Goal: Task Accomplishment & Management: Use online tool/utility

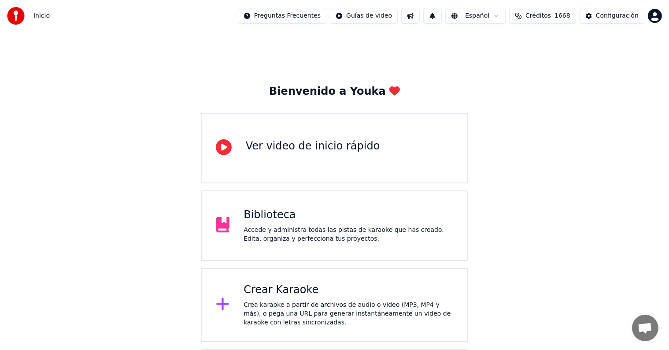
click at [274, 211] on div "Biblioteca" at bounding box center [349, 215] width 210 height 14
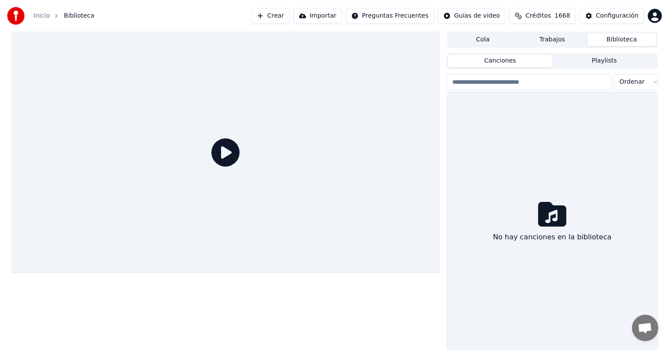
click at [274, 211] on div at bounding box center [225, 152] width 429 height 241
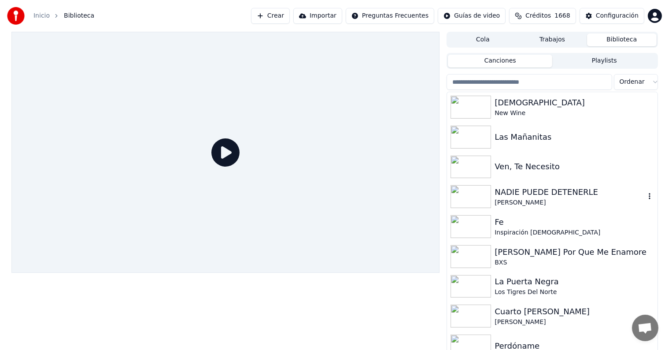
click at [469, 197] on img at bounding box center [471, 196] width 41 height 23
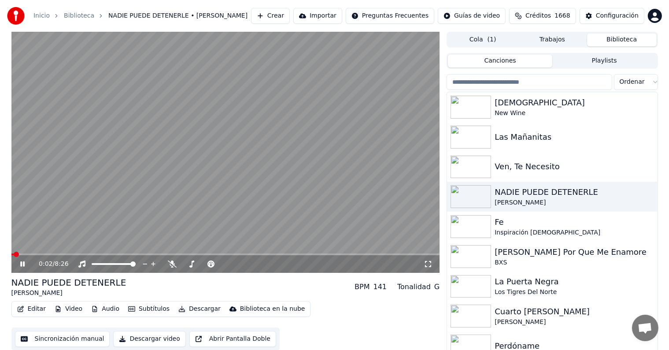
click at [19, 264] on icon at bounding box center [29, 263] width 21 height 7
click at [73, 309] on button "Video" at bounding box center [68, 309] width 35 height 12
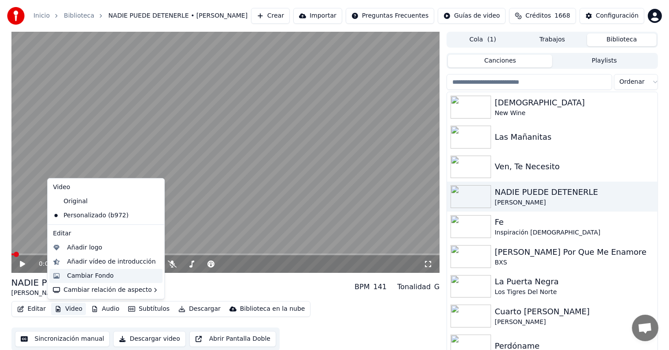
click at [127, 280] on div "Cambiar Fondo" at bounding box center [113, 275] width 92 height 9
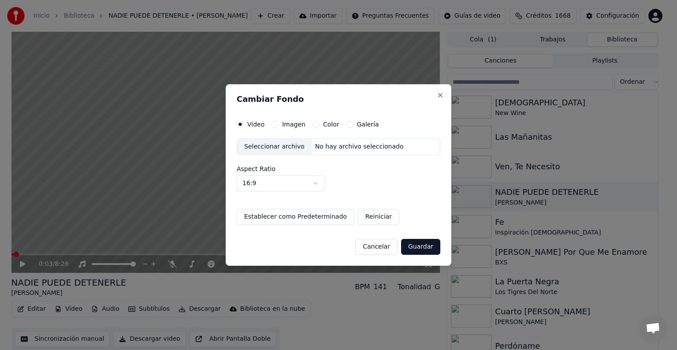
click at [275, 125] on button "Imagen" at bounding box center [274, 124] width 7 height 7
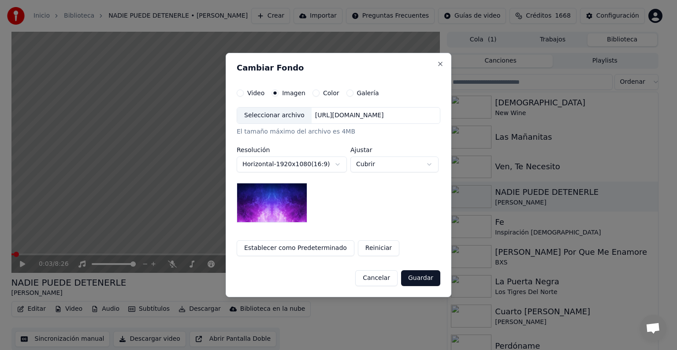
click at [346, 93] on button "Galería" at bounding box center [349, 92] width 7 height 7
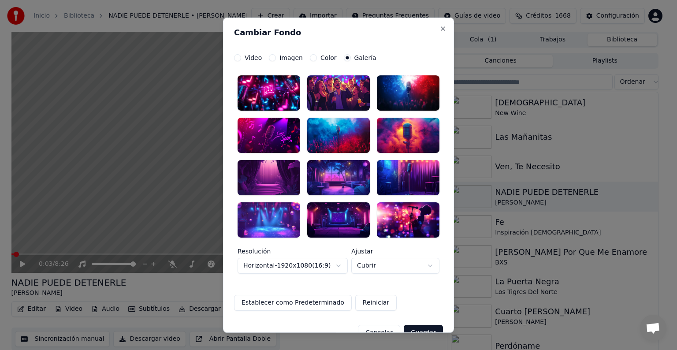
click at [423, 131] on div at bounding box center [408, 135] width 63 height 35
click at [423, 327] on button "Guardar" at bounding box center [423, 332] width 39 height 16
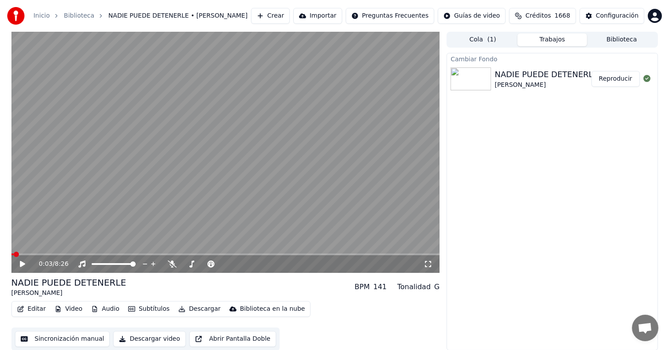
click at [626, 90] on div "NADIE PUEDE DETENERLE [PERSON_NAME] Reproducir" at bounding box center [552, 79] width 210 height 30
click at [629, 82] on button "Reproducir" at bounding box center [616, 79] width 48 height 16
click at [173, 267] on icon at bounding box center [172, 263] width 9 height 7
click at [2, 190] on div "0:50 / 8:26 NADIE PUEDE DETENERLE [PERSON_NAME] BPM 141 Tonalidad G Editar Vide…" at bounding box center [334, 191] width 669 height 319
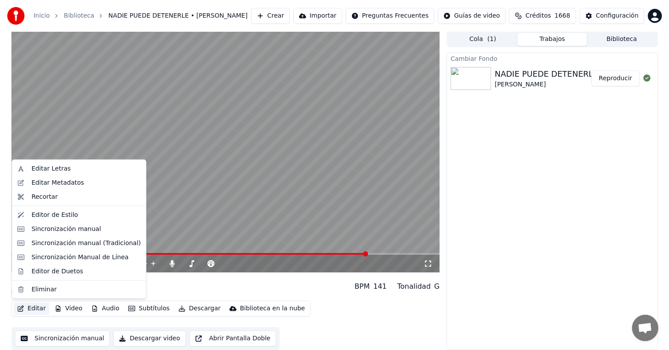
click at [33, 307] on button "Editar" at bounding box center [32, 308] width 36 height 12
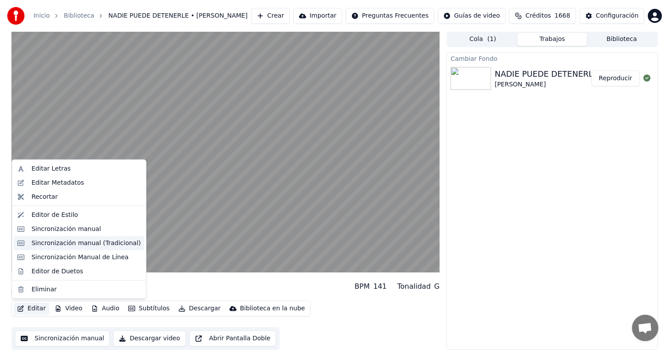
click at [73, 245] on div "Sincronización manual (Tradicional)" at bounding box center [85, 243] width 109 height 9
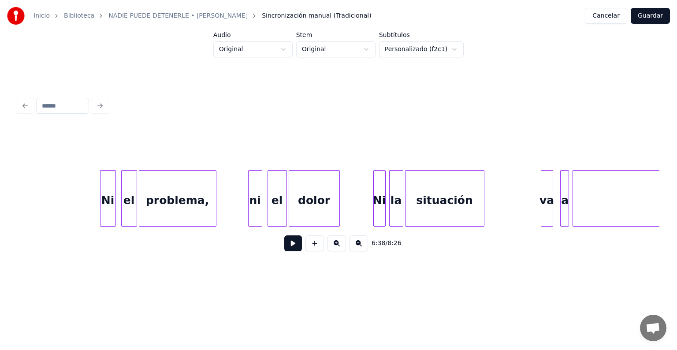
scroll to position [0, 31794]
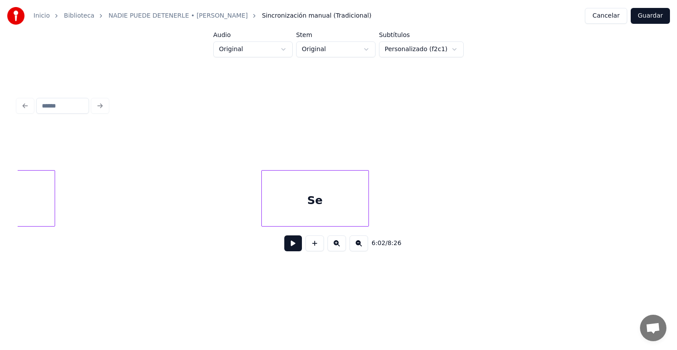
scroll to position [0, 30438]
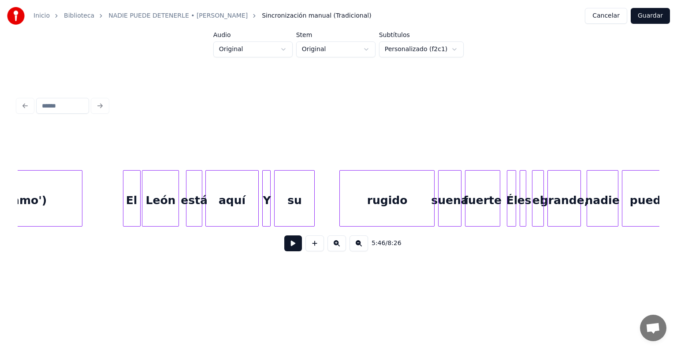
scroll to position [0, 27901]
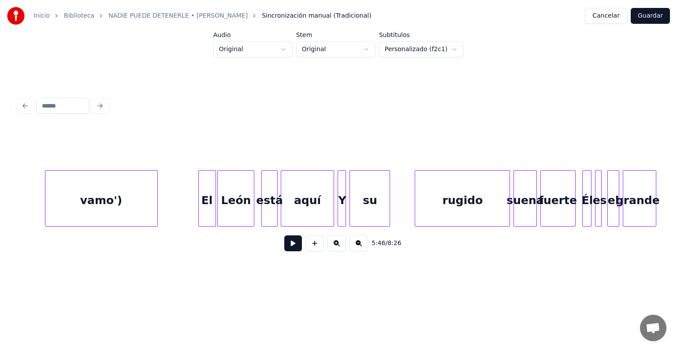
click at [286, 247] on button at bounding box center [293, 243] width 18 height 16
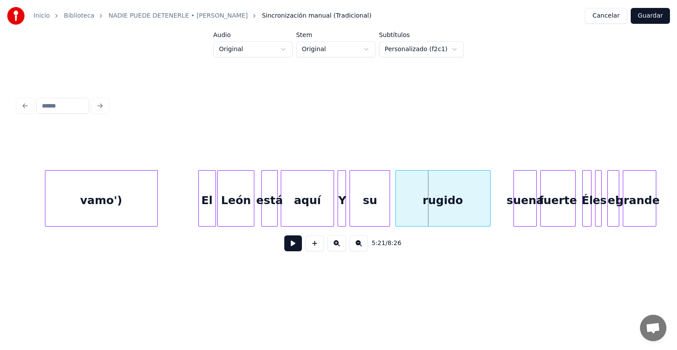
click at [439, 197] on div "rugido" at bounding box center [443, 201] width 94 height 60
click at [368, 192] on div at bounding box center [369, 199] width 3 height 56
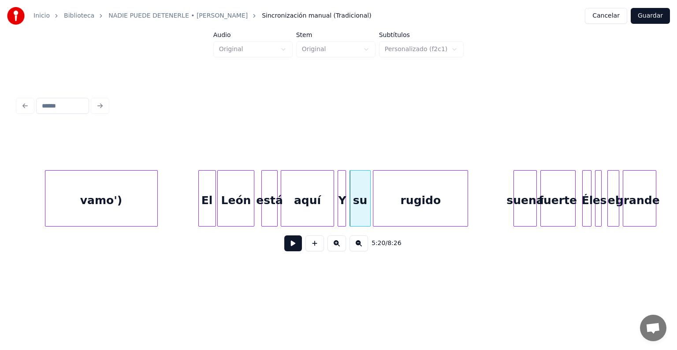
click at [404, 190] on div "rugido" at bounding box center [420, 201] width 94 height 60
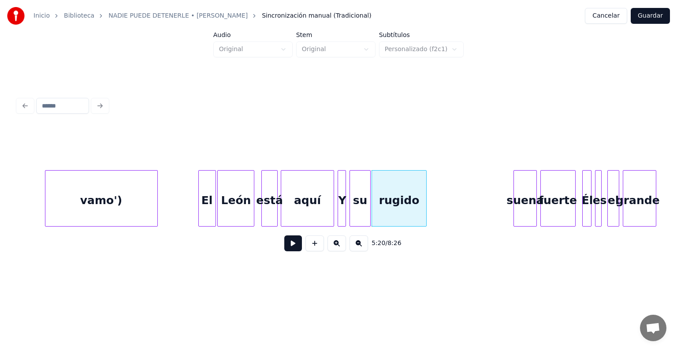
click at [426, 200] on div at bounding box center [424, 199] width 3 height 56
click at [288, 249] on button at bounding box center [293, 243] width 18 height 16
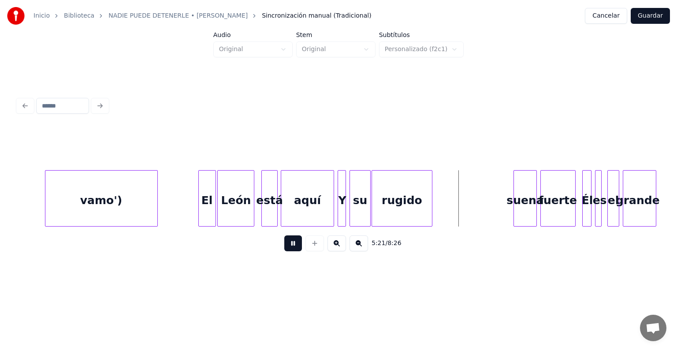
drag, startPoint x: 288, startPoint y: 249, endPoint x: 307, endPoint y: 226, distance: 30.1
click at [296, 232] on div "5:21 / 8:26" at bounding box center [339, 242] width 642 height 33
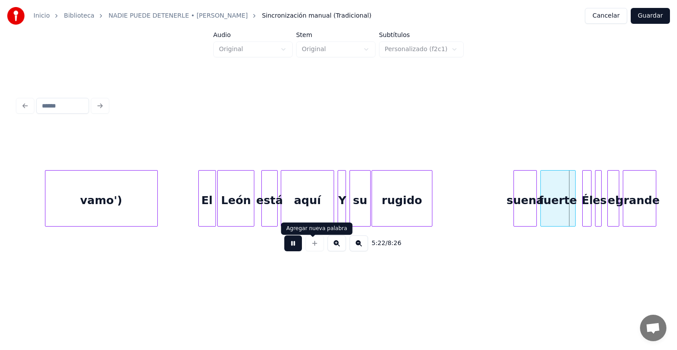
click at [284, 249] on button at bounding box center [293, 243] width 18 height 16
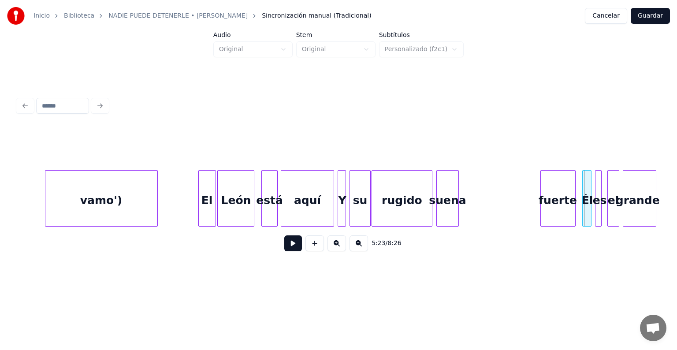
click at [447, 203] on div "suena" at bounding box center [448, 201] width 22 height 60
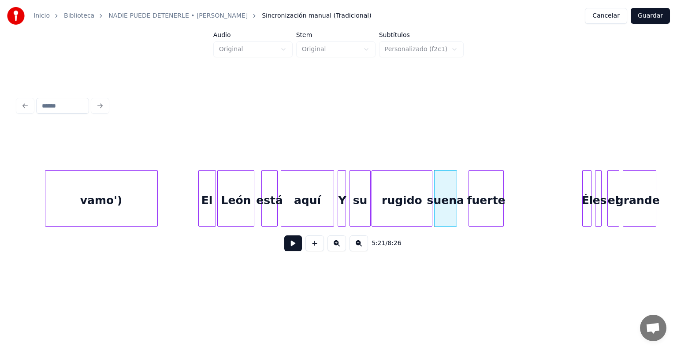
click at [486, 200] on div "fuerte" at bounding box center [486, 201] width 34 height 60
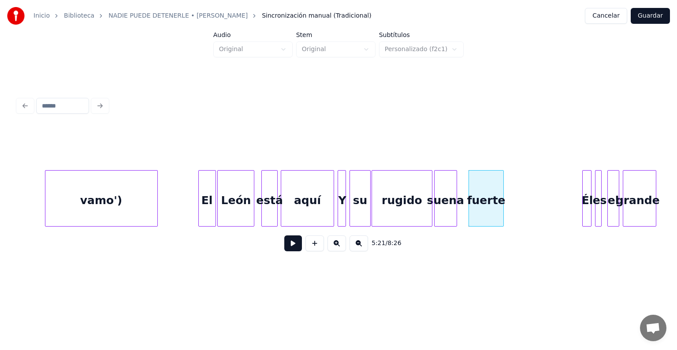
click at [407, 202] on div "rugido" at bounding box center [402, 201] width 60 height 60
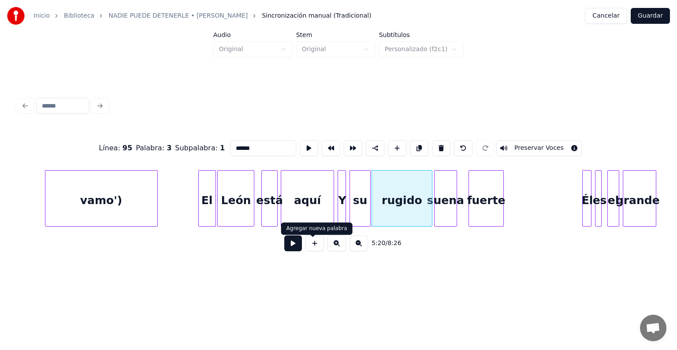
click at [284, 244] on button at bounding box center [293, 243] width 18 height 16
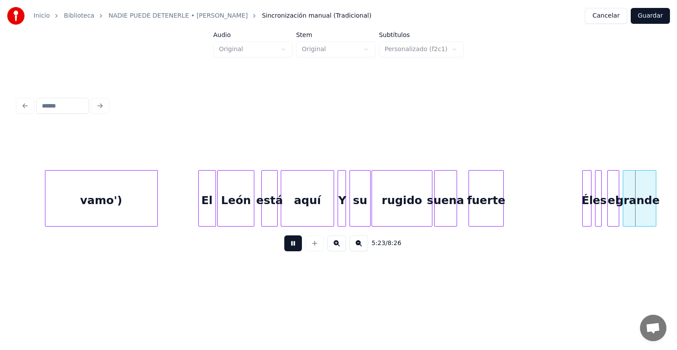
click at [284, 244] on button at bounding box center [293, 243] width 18 height 16
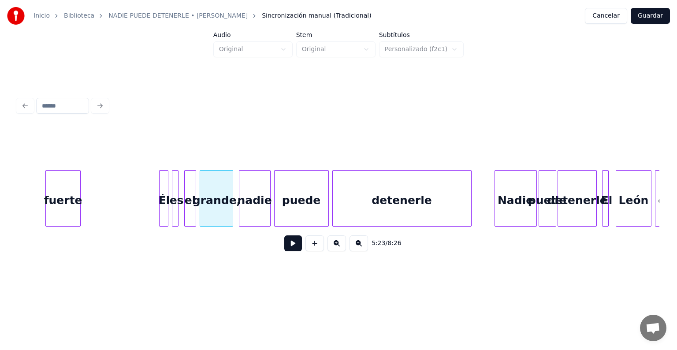
scroll to position [0, 28342]
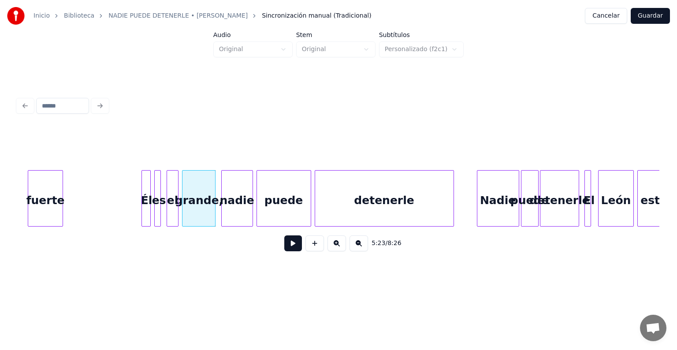
click at [343, 248] on button at bounding box center [336, 243] width 19 height 16
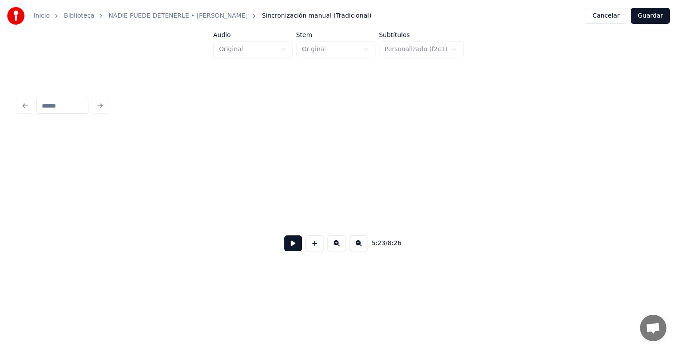
scroll to position [0, 35477]
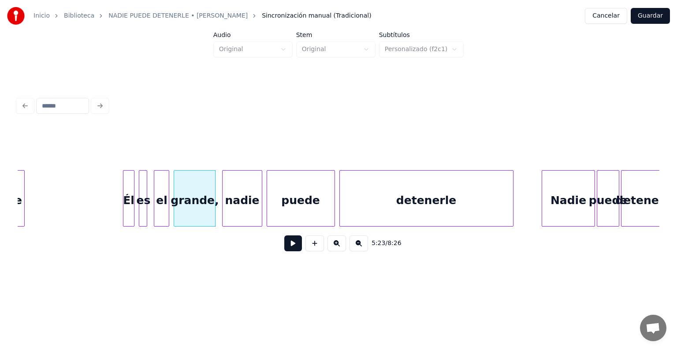
click at [296, 251] on button at bounding box center [293, 243] width 18 height 16
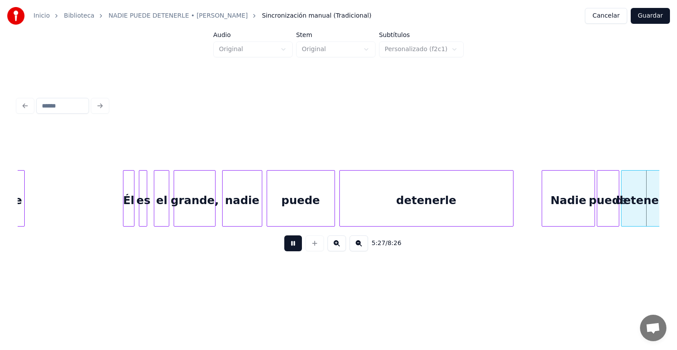
scroll to position [0, 36119]
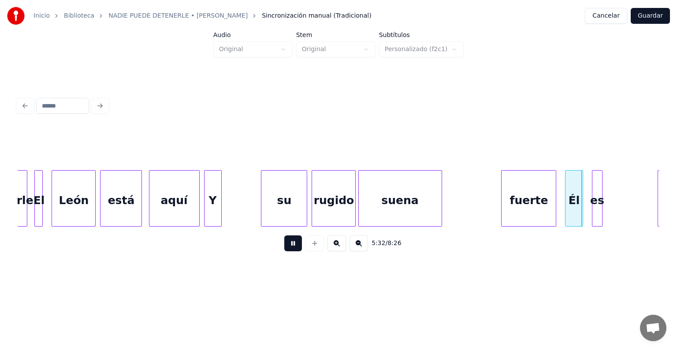
click at [290, 250] on button at bounding box center [293, 243] width 18 height 16
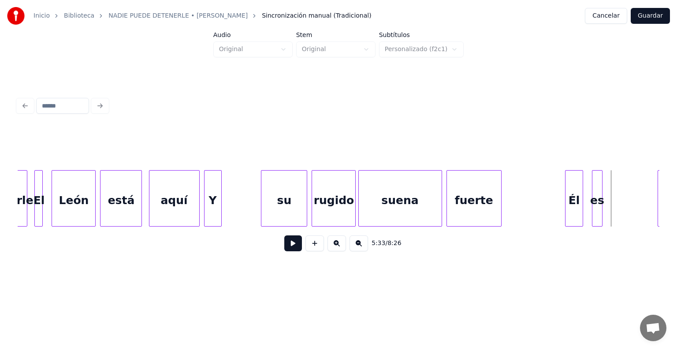
click at [453, 206] on div "fuerte" at bounding box center [474, 201] width 54 height 60
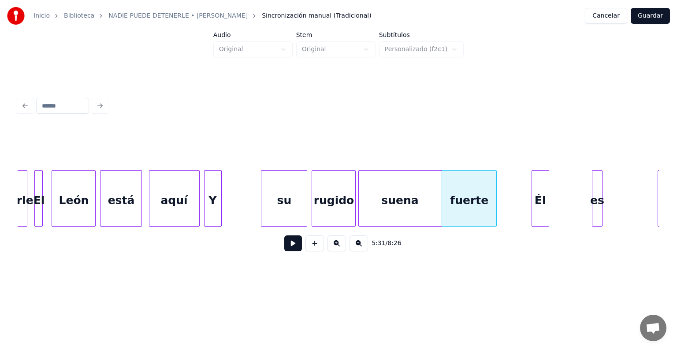
click at [541, 192] on div "Él" at bounding box center [540, 201] width 17 height 60
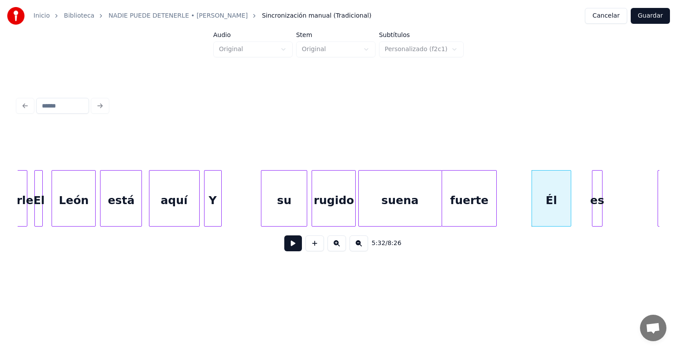
click at [571, 208] on div at bounding box center [569, 199] width 3 height 56
drag, startPoint x: 509, startPoint y: 199, endPoint x: 453, endPoint y: 221, distance: 59.7
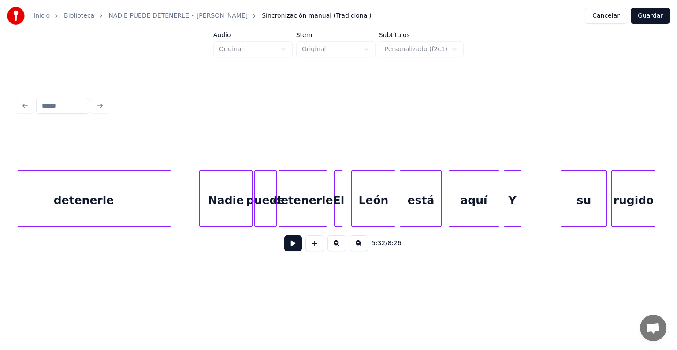
scroll to position [0, 35784]
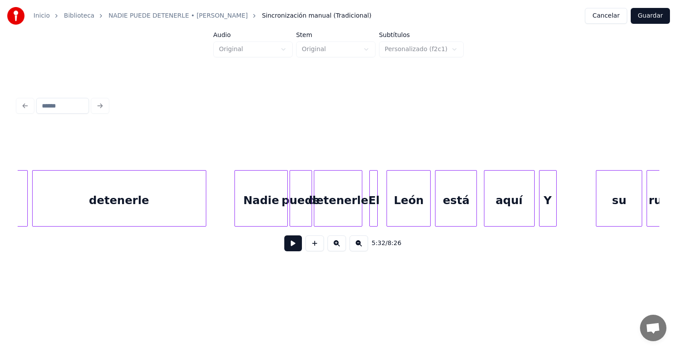
click at [65, 203] on div "detenerle" at bounding box center [119, 201] width 173 height 60
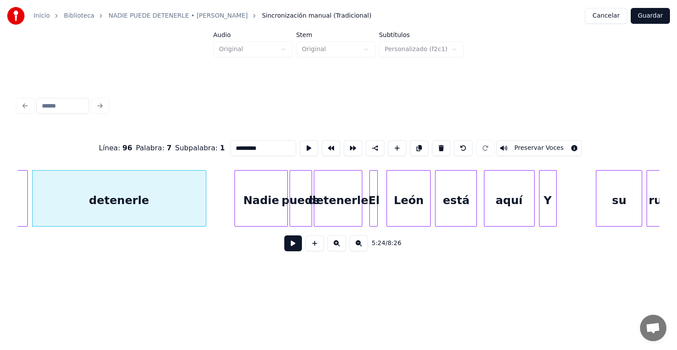
click at [284, 251] on button at bounding box center [293, 243] width 18 height 16
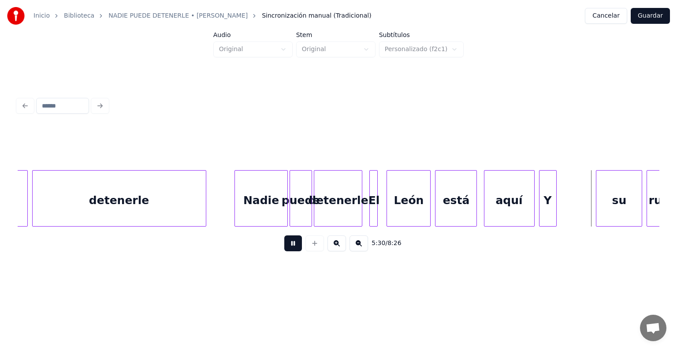
click at [284, 251] on button at bounding box center [293, 243] width 18 height 16
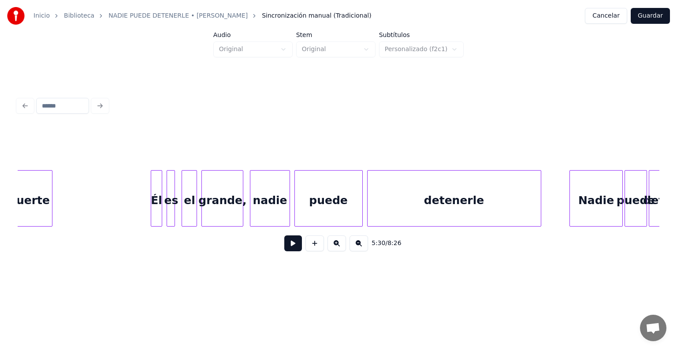
click at [33, 215] on div "fuerte" at bounding box center [30, 201] width 43 height 60
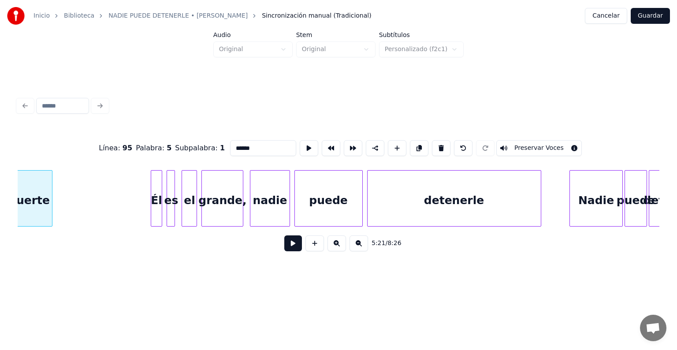
scroll to position [0, 35440]
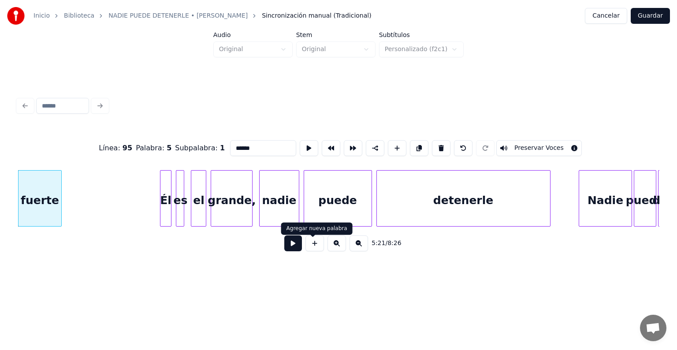
click at [288, 249] on button at bounding box center [293, 243] width 18 height 16
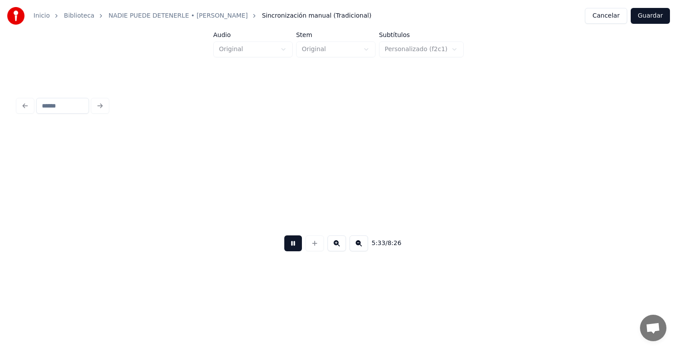
scroll to position [0, 36723]
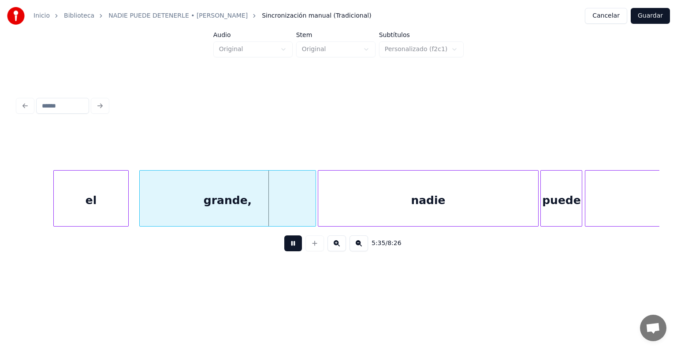
click at [288, 249] on button at bounding box center [293, 243] width 18 height 16
click at [365, 245] on button at bounding box center [358, 243] width 19 height 16
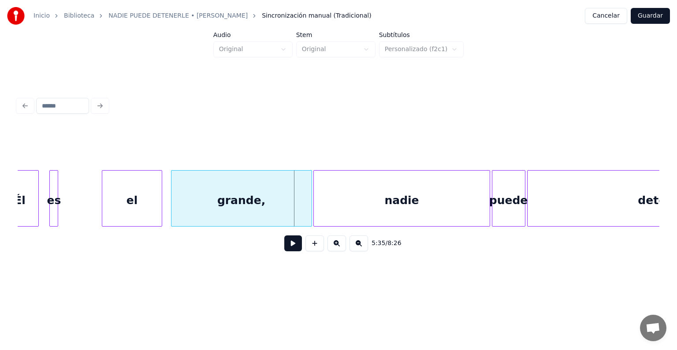
click at [365, 245] on button at bounding box center [358, 243] width 19 height 16
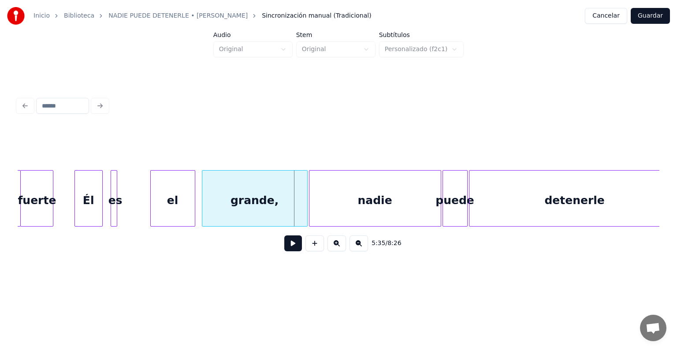
click at [365, 245] on button at bounding box center [358, 243] width 19 height 16
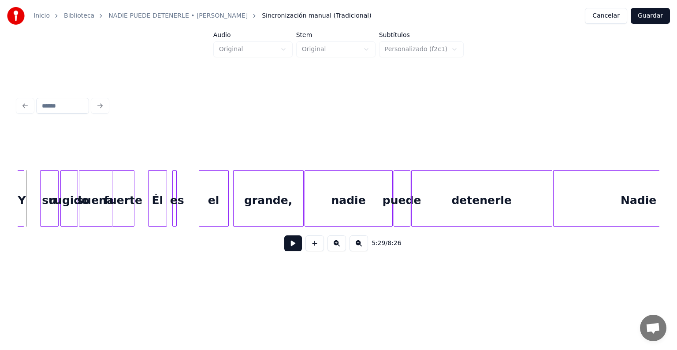
drag, startPoint x: 335, startPoint y: 250, endPoint x: 324, endPoint y: 248, distance: 10.8
click at [335, 250] on button at bounding box center [336, 243] width 19 height 16
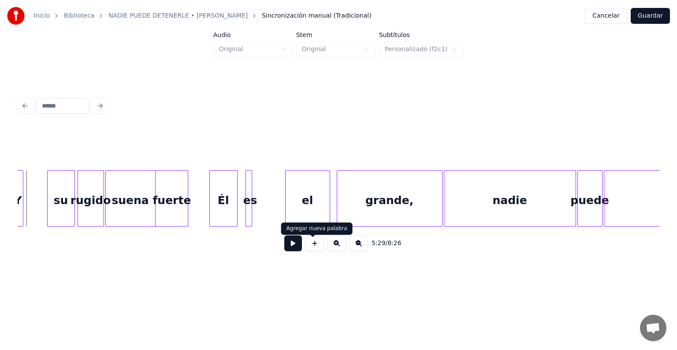
click at [286, 248] on button at bounding box center [293, 243] width 18 height 16
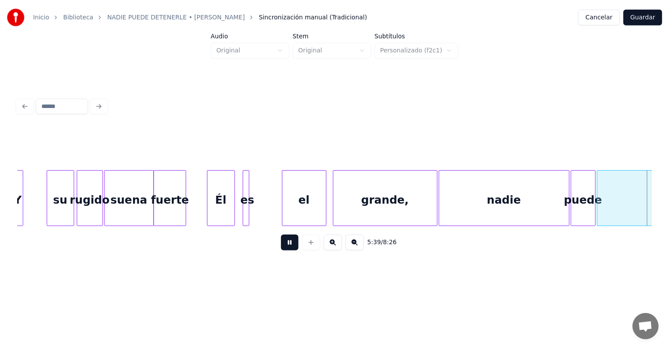
scroll to position [0, 22431]
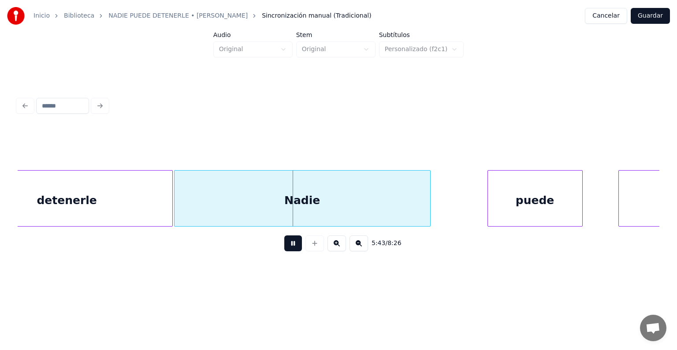
click at [286, 248] on button at bounding box center [293, 243] width 18 height 16
click at [640, 19] on button "Guardar" at bounding box center [650, 16] width 39 height 16
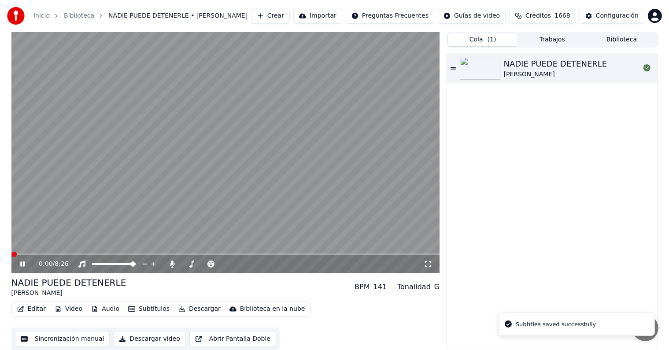
click at [484, 40] on button "Cola ( 1 )" at bounding box center [483, 39] width 70 height 13
drag, startPoint x: 484, startPoint y: 40, endPoint x: 550, endPoint y: 37, distance: 65.7
click at [550, 37] on div "Cola ( 1 ) Trabajos Biblioteca" at bounding box center [552, 40] width 211 height 16
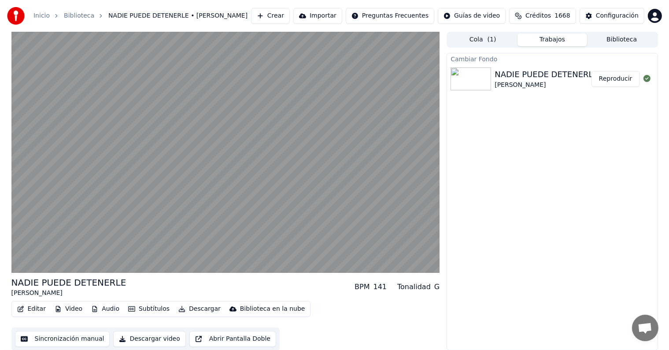
click at [550, 37] on button "Trabajos" at bounding box center [553, 39] width 70 height 13
click at [484, 37] on button "Cola ( 1 )" at bounding box center [483, 39] width 70 height 13
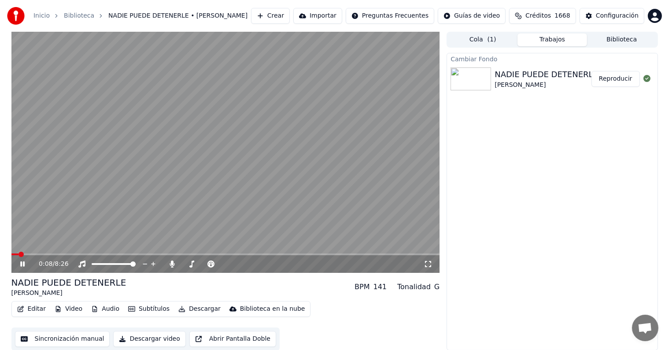
click at [564, 39] on button "Trabajos" at bounding box center [553, 39] width 70 height 13
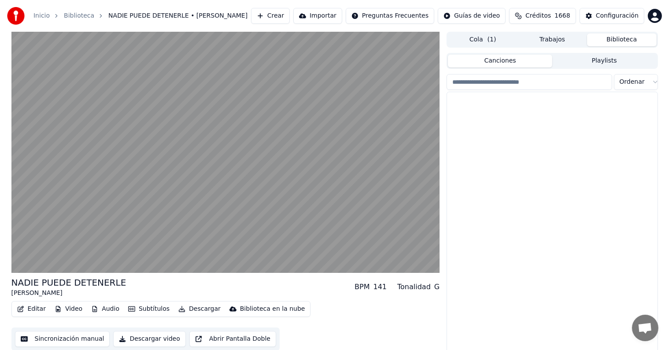
click at [603, 41] on button "Biblioteca" at bounding box center [622, 39] width 70 height 13
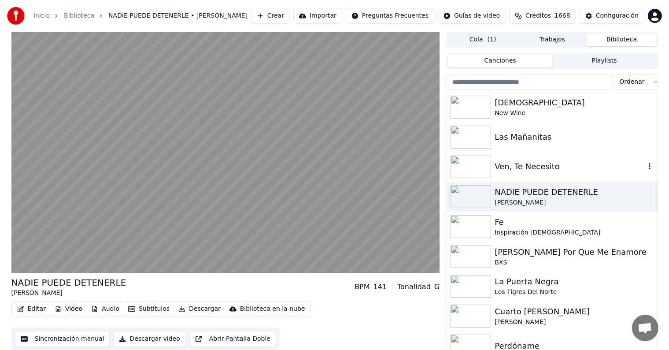
click at [468, 161] on img at bounding box center [471, 167] width 41 height 23
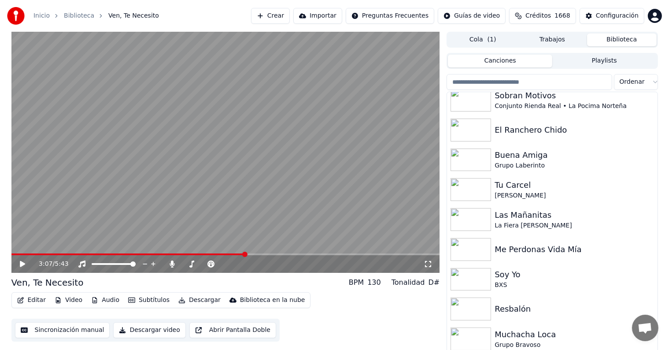
scroll to position [4, 0]
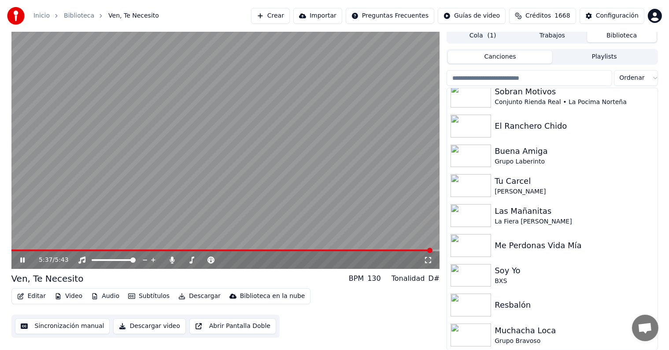
click at [32, 297] on button "Editar" at bounding box center [32, 296] width 36 height 12
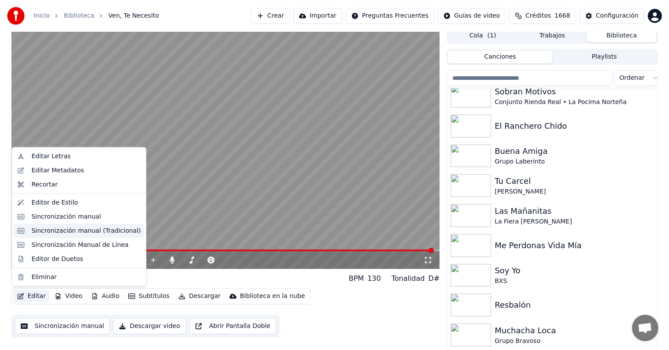
click at [100, 232] on div "Sincronización manual (Tradicional)" at bounding box center [85, 230] width 109 height 9
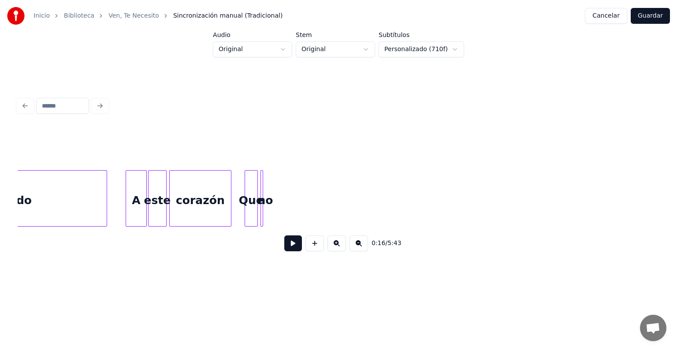
scroll to position [0, 20227]
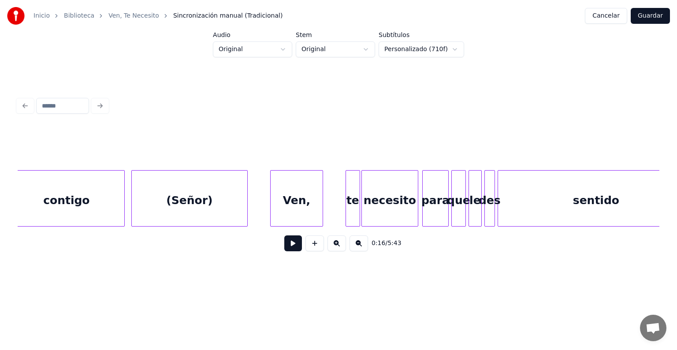
click at [205, 197] on div "(Señor)" at bounding box center [189, 201] width 115 height 60
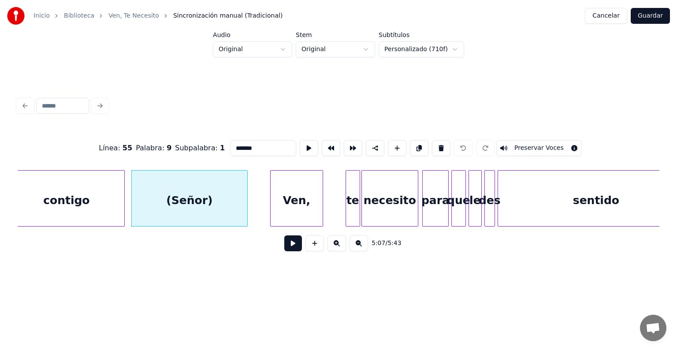
click at [294, 251] on button at bounding box center [293, 243] width 18 height 16
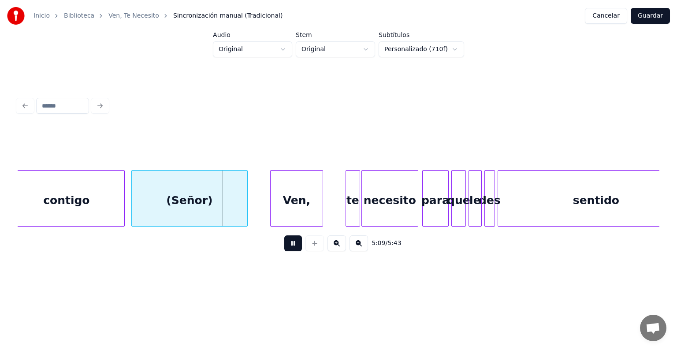
click at [338, 248] on button at bounding box center [336, 243] width 19 height 16
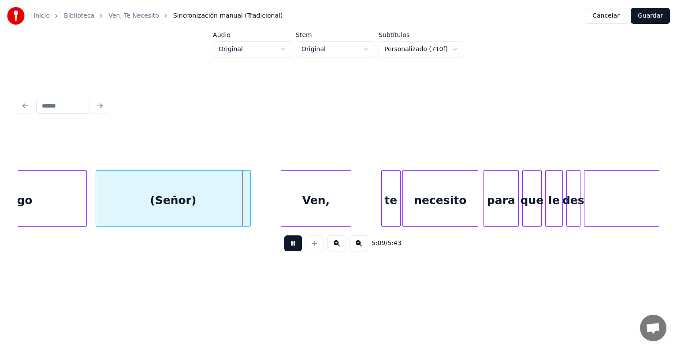
click at [338, 248] on button at bounding box center [336, 243] width 19 height 16
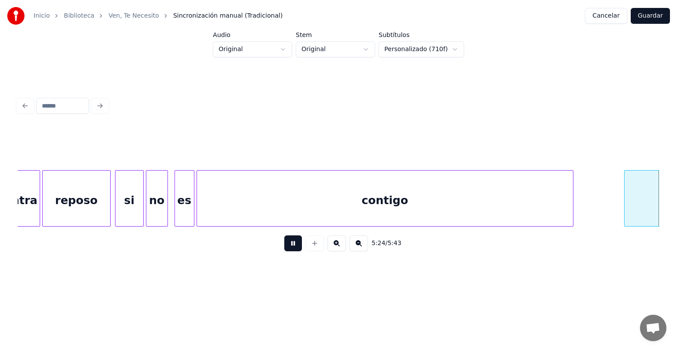
scroll to position [0, 35790]
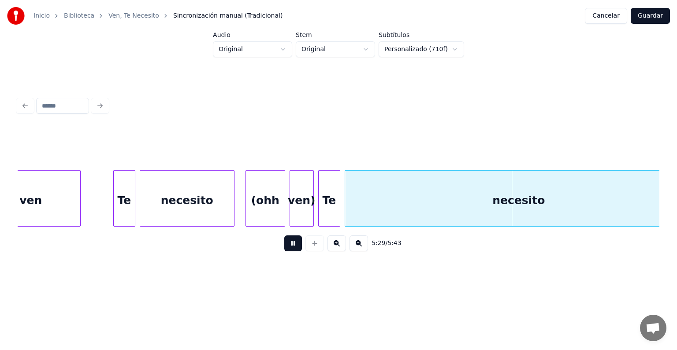
click at [286, 249] on button at bounding box center [293, 243] width 18 height 16
click at [274, 194] on div "(ohh" at bounding box center [265, 201] width 39 height 60
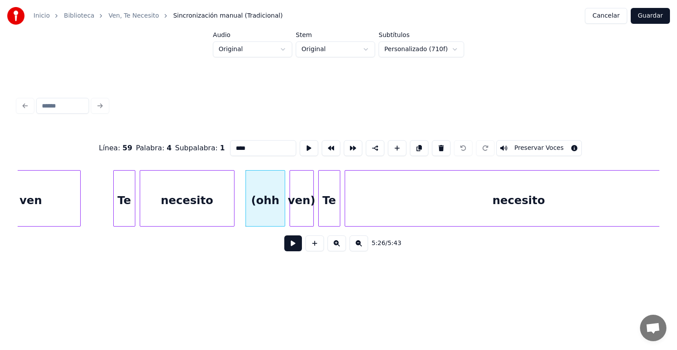
drag, startPoint x: 216, startPoint y: 139, endPoint x: 158, endPoint y: 124, distance: 60.2
click at [158, 126] on div "Línea : 59 Palabra : 4 Subpalabra : 1 **** Preservar Voces" at bounding box center [339, 148] width 642 height 44
type input "****"
click at [284, 248] on button at bounding box center [293, 243] width 18 height 16
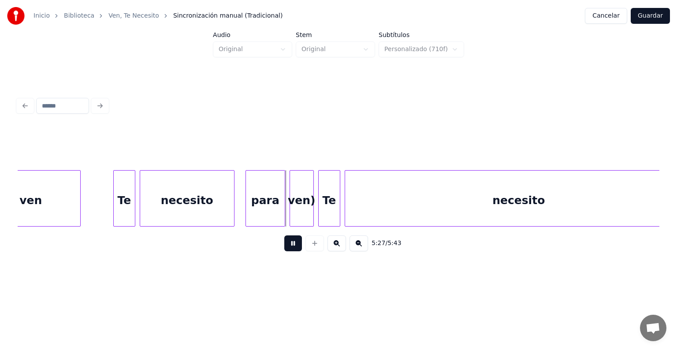
click at [284, 248] on button at bounding box center [293, 243] width 18 height 16
click at [250, 196] on div "para" at bounding box center [258, 201] width 39 height 60
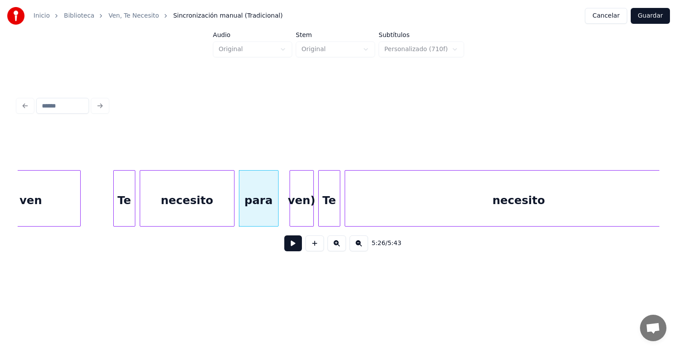
click at [297, 197] on div "ven)" at bounding box center [301, 201] width 23 height 60
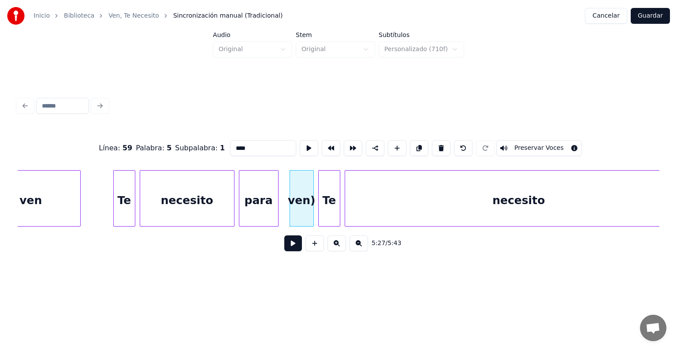
drag, startPoint x: 235, startPoint y: 145, endPoint x: 158, endPoint y: 130, distance: 78.6
click at [158, 130] on div "Línea : 59 Palabra : 5 Subpalabra : 1 **** Preservar Voces" at bounding box center [339, 148] width 642 height 44
click at [329, 201] on div "Te" at bounding box center [329, 201] width 21 height 60
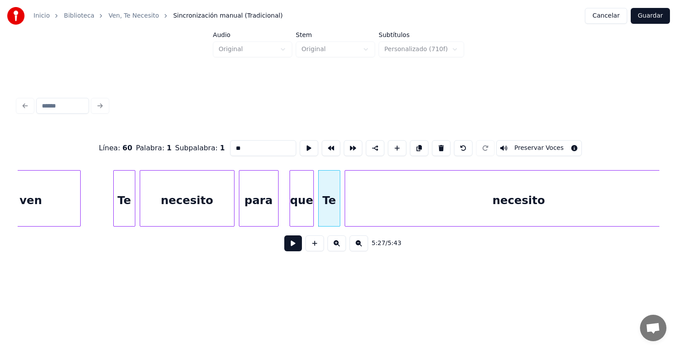
drag, startPoint x: 171, startPoint y: 142, endPoint x: 157, endPoint y: 135, distance: 16.0
click at [157, 135] on div "Línea : 60 Palabra : 1 Subpalabra : 1 ** Preservar Voces" at bounding box center [339, 148] width 642 height 44
click at [163, 199] on div "necesito" at bounding box center [187, 201] width 94 height 60
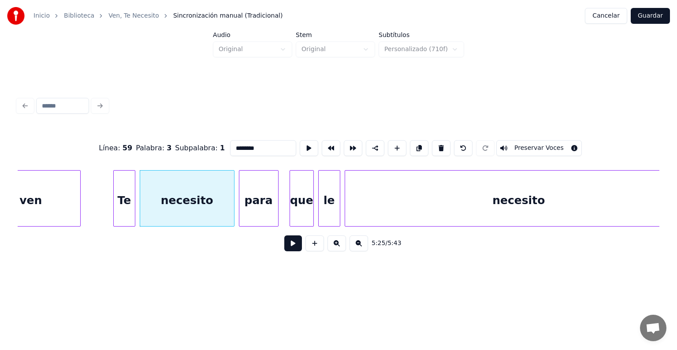
type input "********"
click at [285, 244] on button at bounding box center [293, 243] width 18 height 16
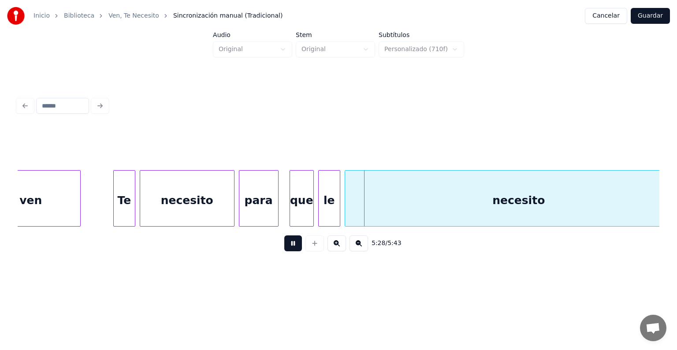
click at [285, 244] on button at bounding box center [293, 243] width 18 height 16
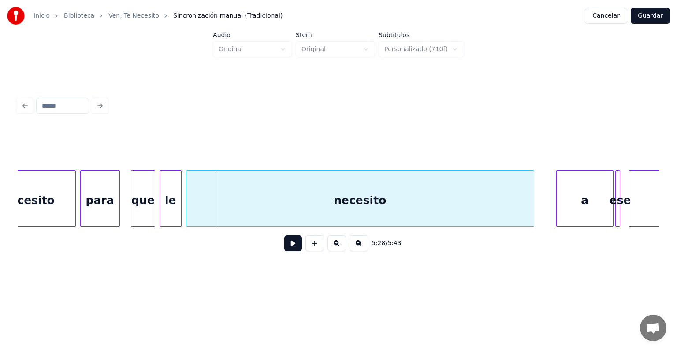
scroll to position [0, 36002]
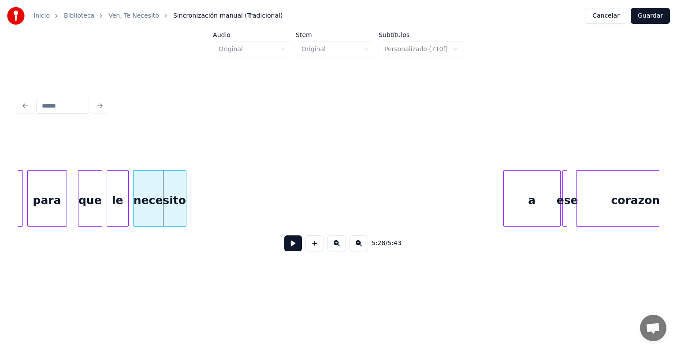
click at [180, 166] on div "5:28 / 5:43" at bounding box center [339, 193] width 642 height 134
click at [157, 185] on div "necesito" at bounding box center [158, 201] width 48 height 60
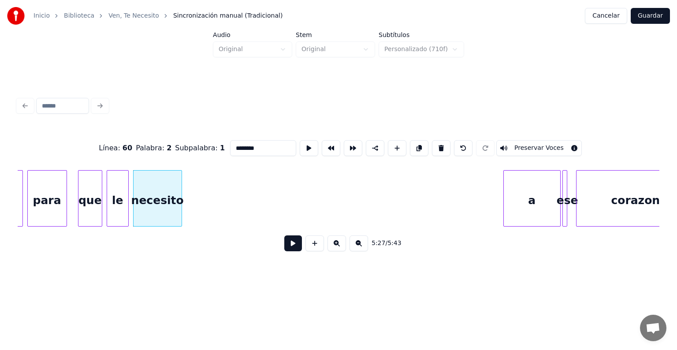
drag, startPoint x: 241, startPoint y: 144, endPoint x: 185, endPoint y: 126, distance: 59.0
click at [185, 126] on div "Línea : 60 Palabra : 2 Subpalabra : 1 ******** Preservar Voces" at bounding box center [339, 148] width 642 height 44
click at [173, 188] on div "des" at bounding box center [158, 201] width 48 height 60
click at [416, 141] on button at bounding box center [419, 148] width 19 height 16
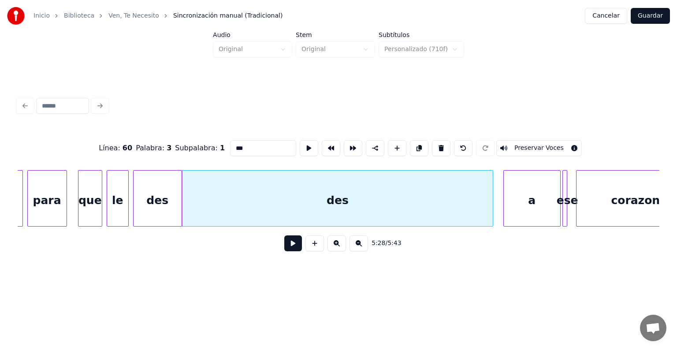
click at [490, 204] on div at bounding box center [491, 199] width 3 height 56
click at [324, 203] on div "des" at bounding box center [334, 201] width 305 height 60
drag, startPoint x: 211, startPoint y: 139, endPoint x: 192, endPoint y: 137, distance: 19.0
click at [192, 137] on div "Línea : 60 Palabra : 3 Subpalabra : 1 *** Preservar Voces" at bounding box center [339, 148] width 642 height 44
click at [150, 197] on div "des" at bounding box center [158, 201] width 48 height 60
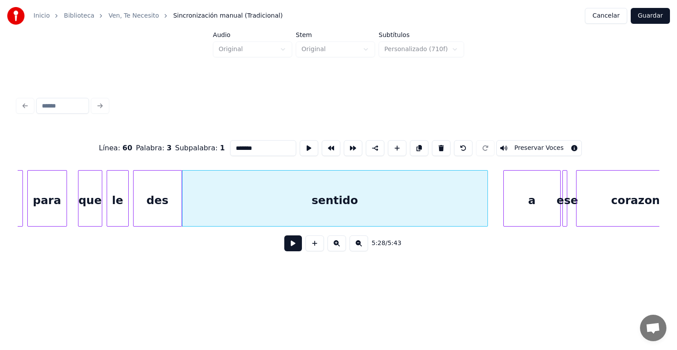
type input "***"
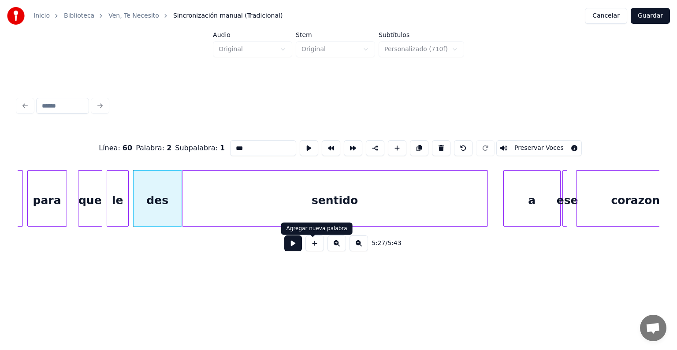
click at [293, 251] on button at bounding box center [293, 243] width 18 height 16
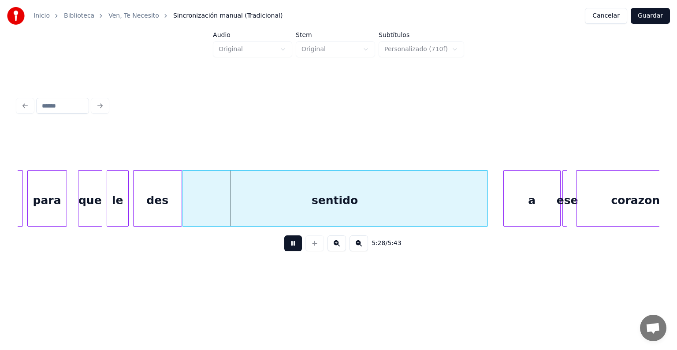
click at [293, 251] on button at bounding box center [293, 243] width 18 height 16
click at [172, 183] on div at bounding box center [173, 199] width 3 height 56
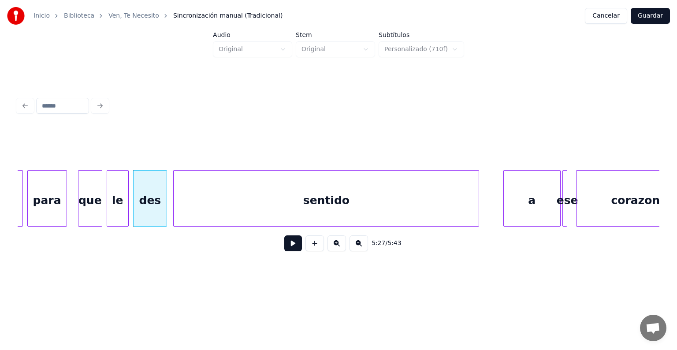
click at [185, 185] on div "sentido" at bounding box center [326, 201] width 305 height 60
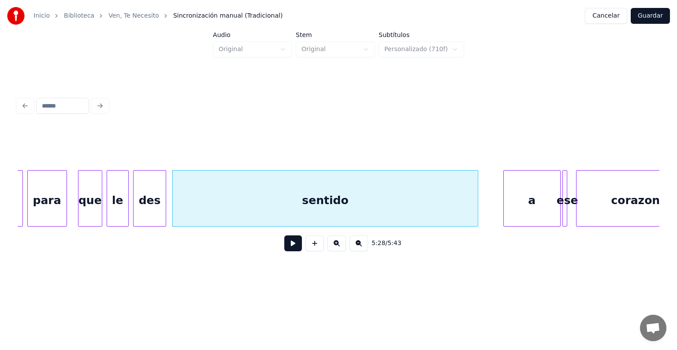
click at [163, 189] on div at bounding box center [164, 199] width 3 height 56
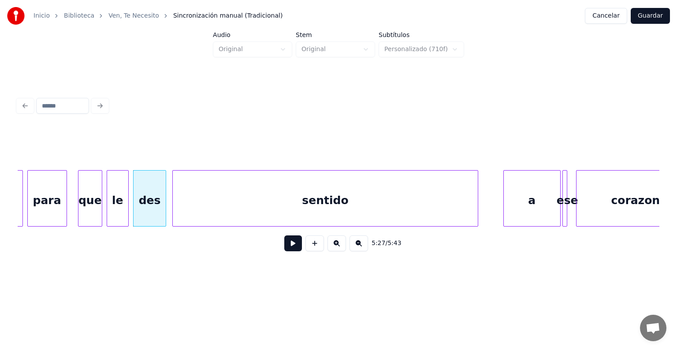
click at [287, 250] on button at bounding box center [293, 243] width 18 height 16
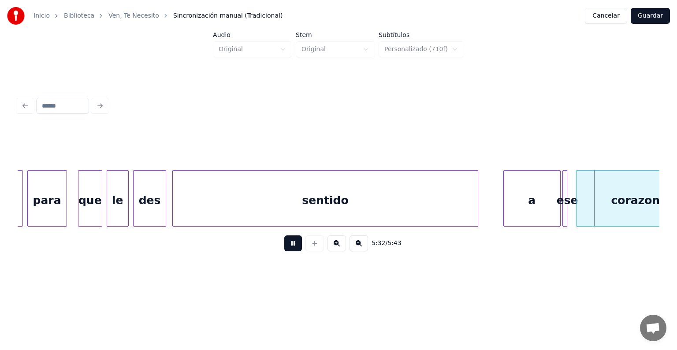
click at [287, 250] on button at bounding box center [293, 243] width 18 height 16
click at [566, 179] on div at bounding box center [565, 199] width 3 height 56
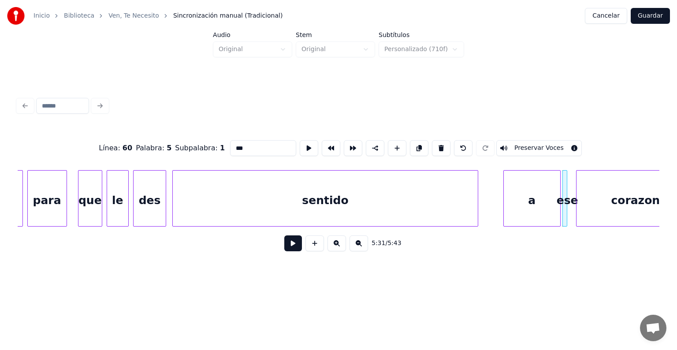
click at [235, 141] on input "***" at bounding box center [263, 148] width 66 height 16
click at [523, 213] on div "a" at bounding box center [532, 201] width 56 height 60
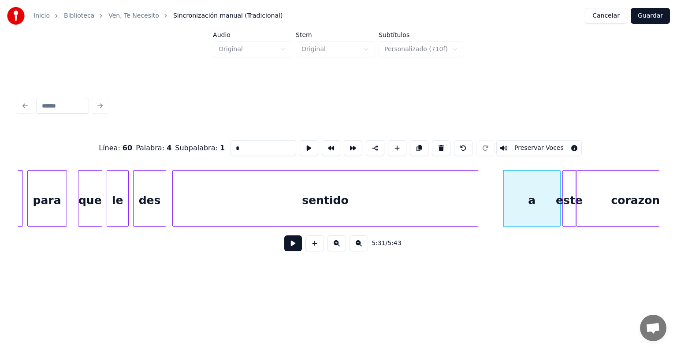
click at [575, 197] on div at bounding box center [574, 199] width 3 height 56
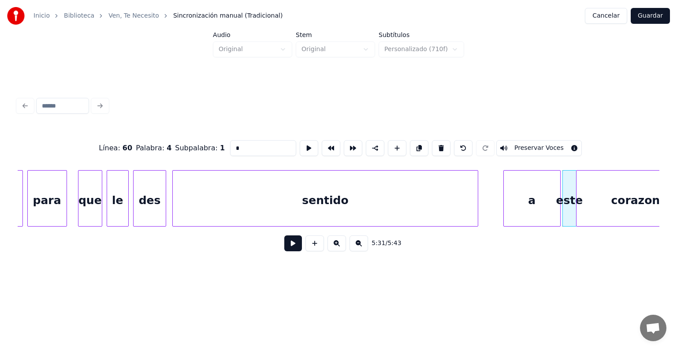
type input "*"
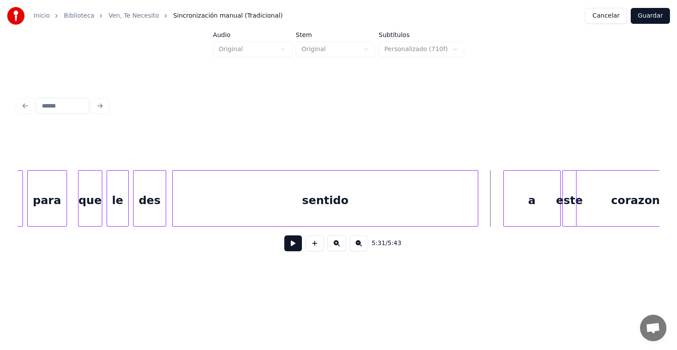
click at [285, 247] on button at bounding box center [293, 243] width 18 height 16
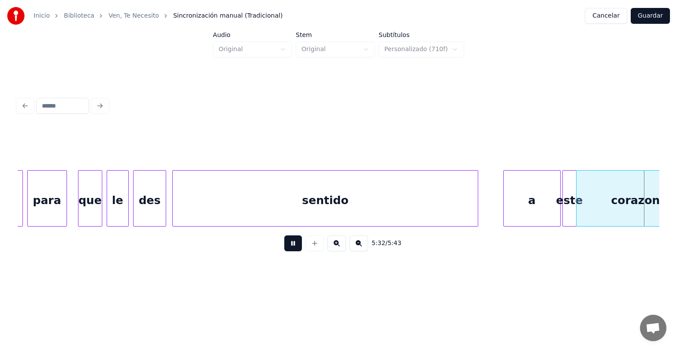
scroll to position [0, 36644]
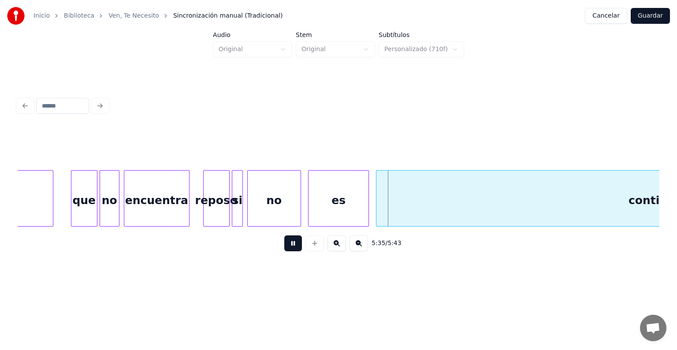
click at [285, 247] on button at bounding box center [293, 243] width 18 height 16
click at [343, 184] on div at bounding box center [344, 199] width 3 height 56
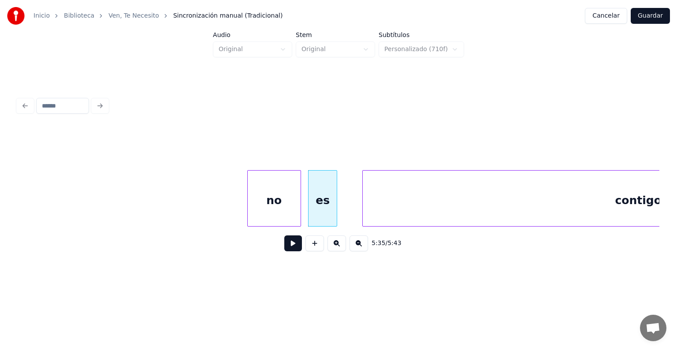
scroll to position [0, 36912]
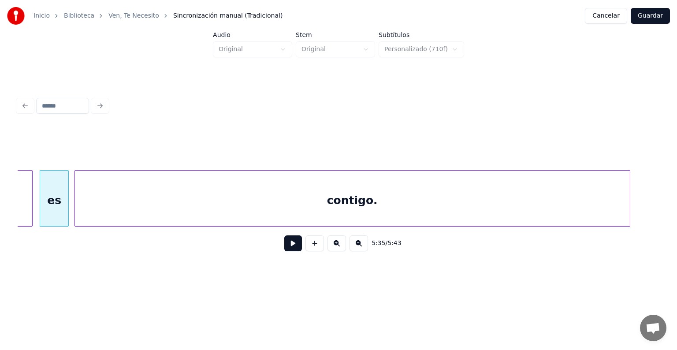
click at [401, 193] on div "contigo." at bounding box center [352, 201] width 555 height 60
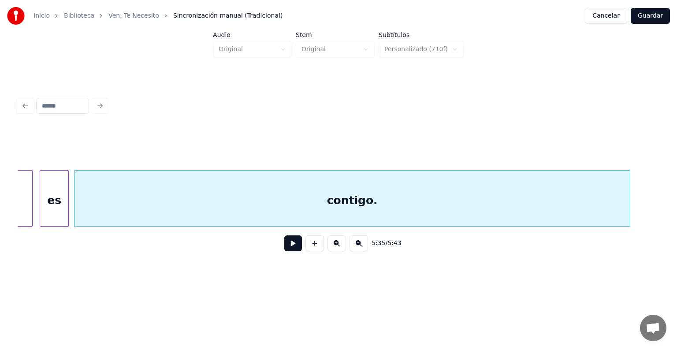
click at [55, 192] on div "es" at bounding box center [54, 201] width 28 height 60
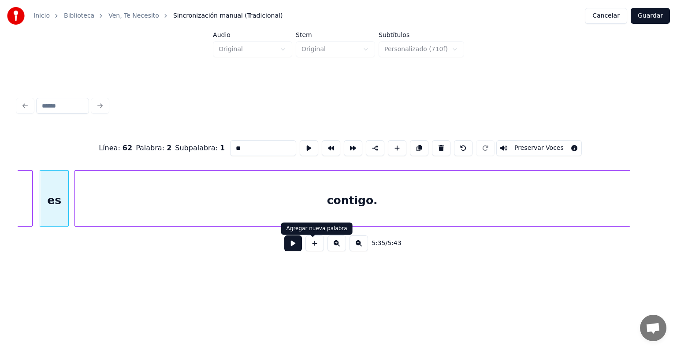
click at [292, 247] on button at bounding box center [293, 243] width 18 height 16
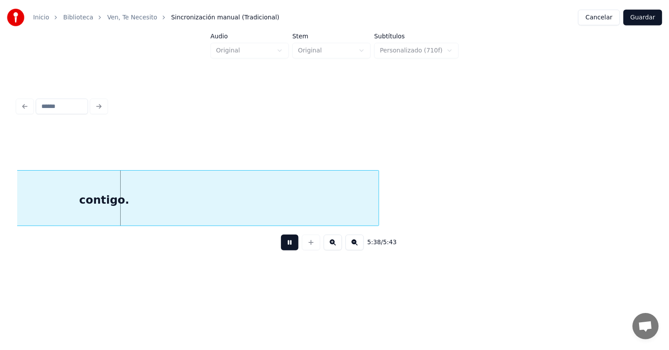
scroll to position [0, 37176]
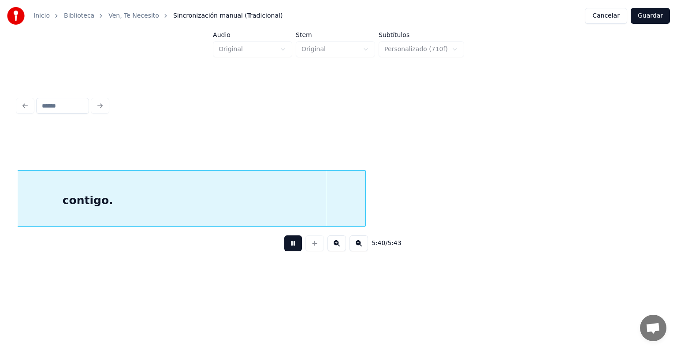
click at [291, 249] on button at bounding box center [293, 243] width 18 height 16
click at [656, 14] on button "Guardar" at bounding box center [650, 16] width 39 height 16
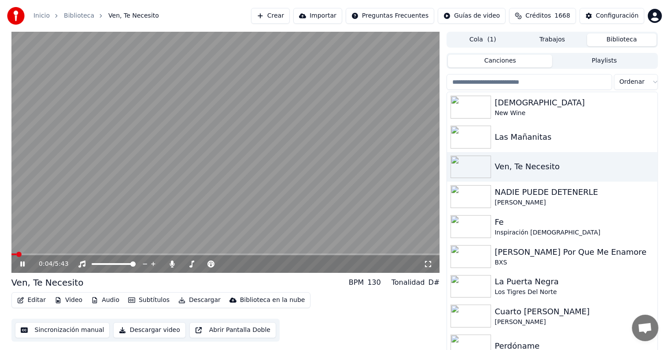
click at [394, 260] on div "0:04 / 5:43" at bounding box center [231, 264] width 385 height 9
click at [408, 253] on video at bounding box center [225, 152] width 429 height 241
click at [407, 254] on span at bounding box center [225, 254] width 429 height 2
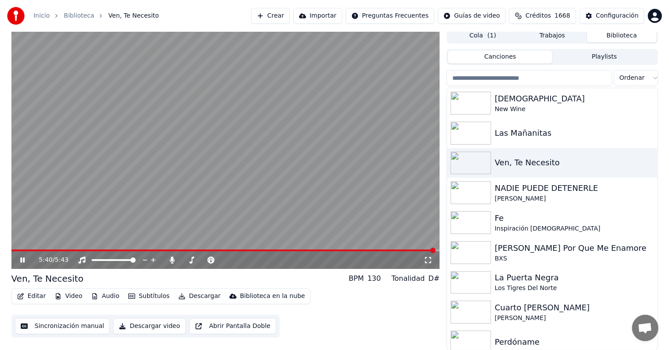
click at [21, 260] on icon at bounding box center [22, 259] width 4 height 5
click at [186, 296] on button "Descargar" at bounding box center [199, 296] width 49 height 12
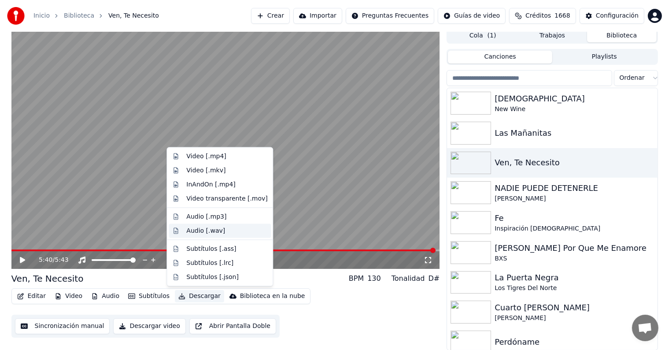
drag, startPoint x: 220, startPoint y: 232, endPoint x: 212, endPoint y: 236, distance: 9.9
click at [220, 232] on div "Audio [.wav]" at bounding box center [226, 230] width 81 height 9
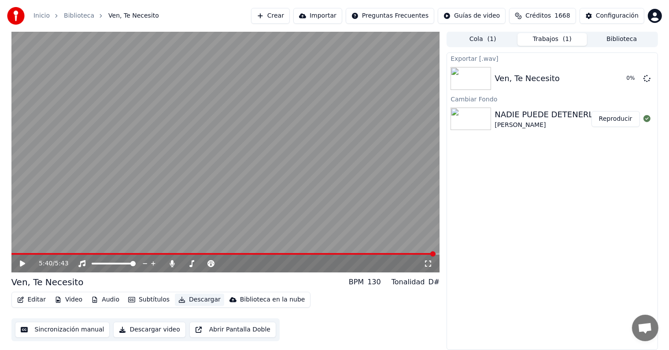
scroll to position [0, 0]
click at [170, 267] on div at bounding box center [208, 264] width 80 height 9
click at [173, 267] on div "5:40 / 5:43" at bounding box center [231, 264] width 385 height 9
click at [172, 263] on icon at bounding box center [172, 263] width 5 height 7
click at [197, 298] on button "Descargar" at bounding box center [199, 300] width 49 height 12
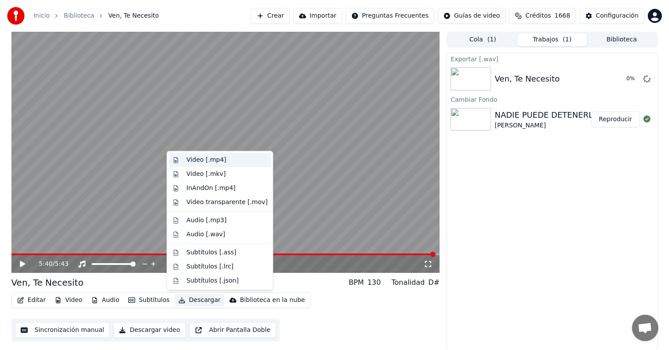
click at [218, 156] on div "Video [.mp4]" at bounding box center [206, 160] width 40 height 9
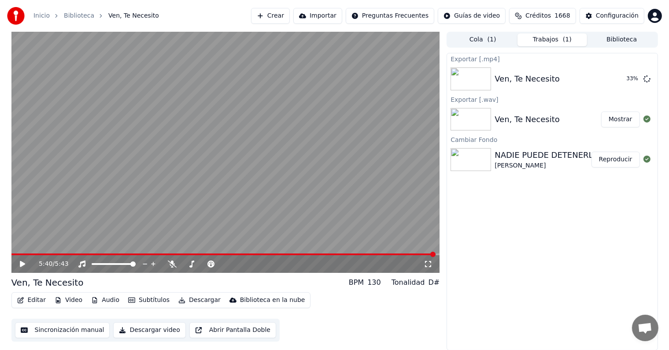
click at [80, 19] on link "Biblioteca" at bounding box center [79, 15] width 30 height 9
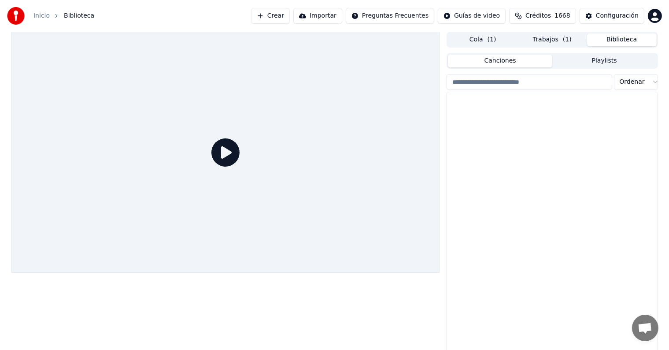
click at [618, 41] on button "Biblioteca" at bounding box center [622, 39] width 70 height 13
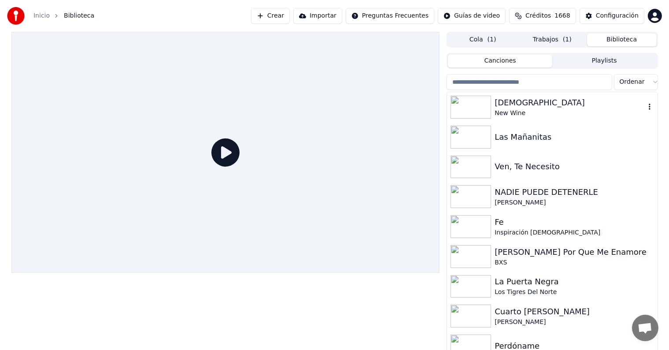
click at [464, 107] on img at bounding box center [471, 107] width 41 height 23
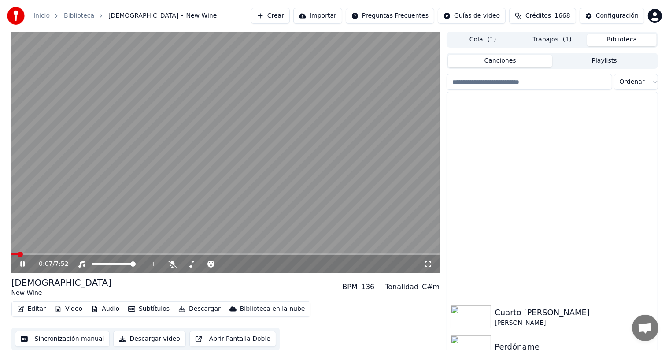
scroll to position [229, 0]
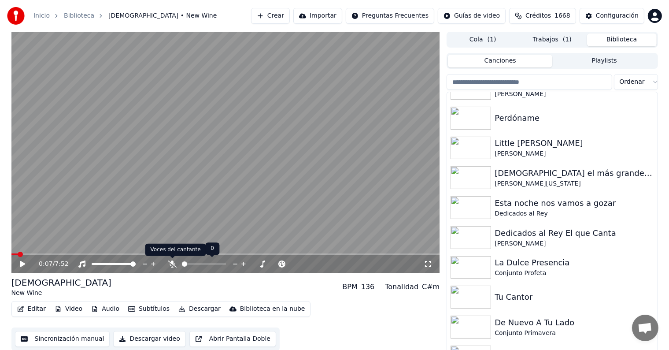
click at [173, 262] on icon at bounding box center [172, 263] width 9 height 7
